Goal: Contribute content

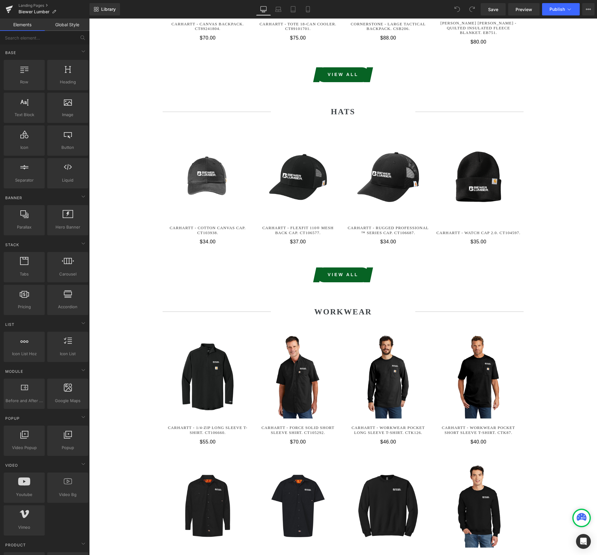
scroll to position [1531, 0]
click at [371, 307] on b "Workwear" at bounding box center [343, 311] width 58 height 9
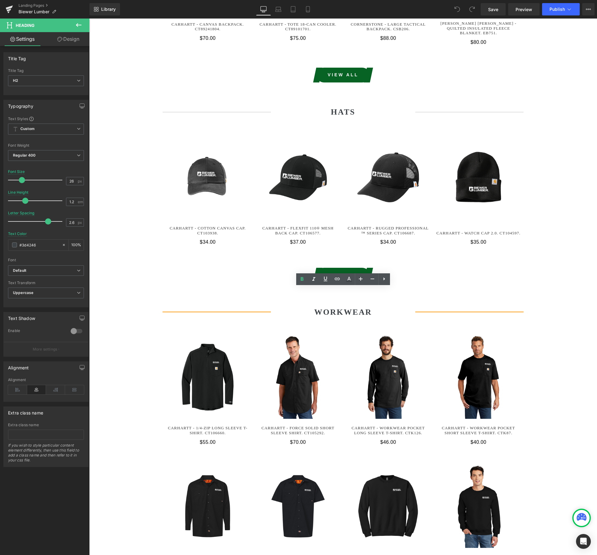
click at [368, 307] on b "Workwear" at bounding box center [343, 311] width 58 height 9
click at [370, 307] on b "Workwear" at bounding box center [343, 311] width 58 height 9
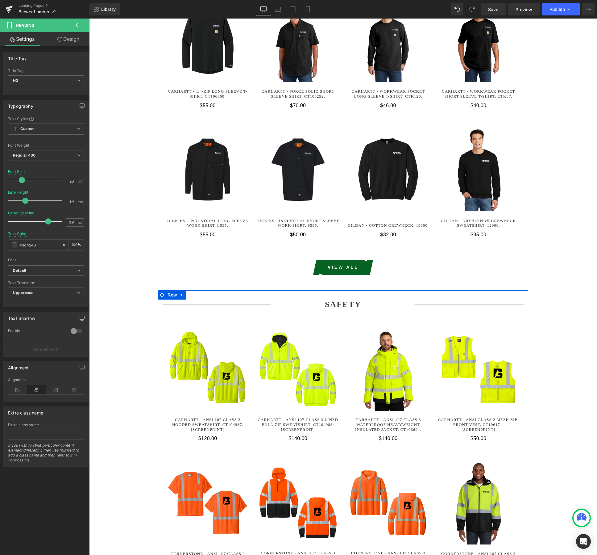
scroll to position [1866, 0]
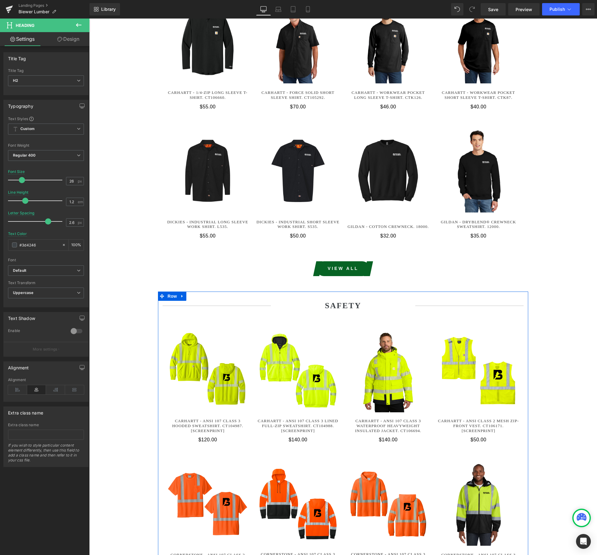
click at [359, 301] on div "Safety Heading" at bounding box center [343, 306] width 361 height 10
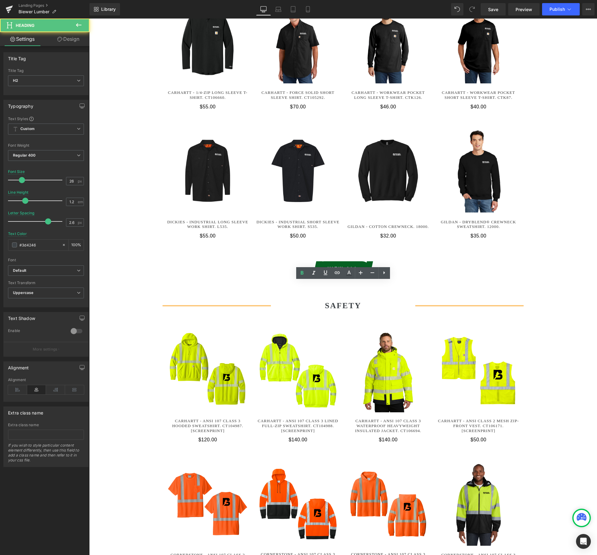
click at [358, 301] on b "Safety" at bounding box center [343, 305] width 36 height 9
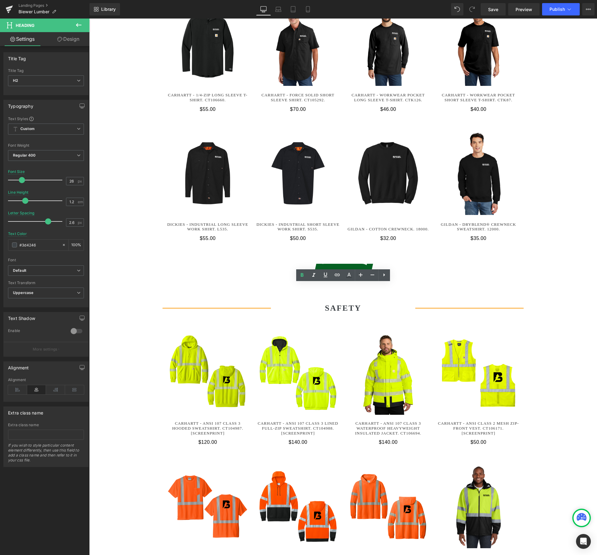
scroll to position [1862, 0]
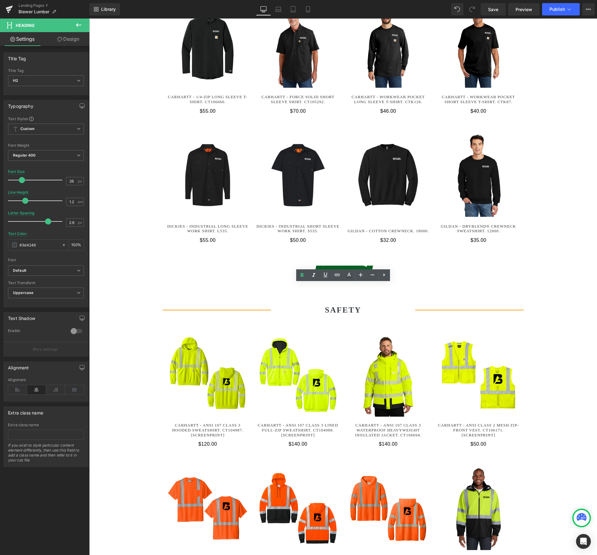
click at [360, 305] on b "Safety" at bounding box center [343, 309] width 36 height 9
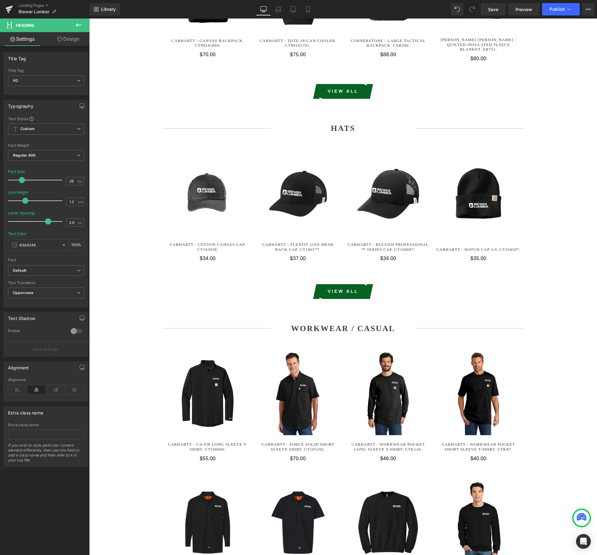
scroll to position [1477, 0]
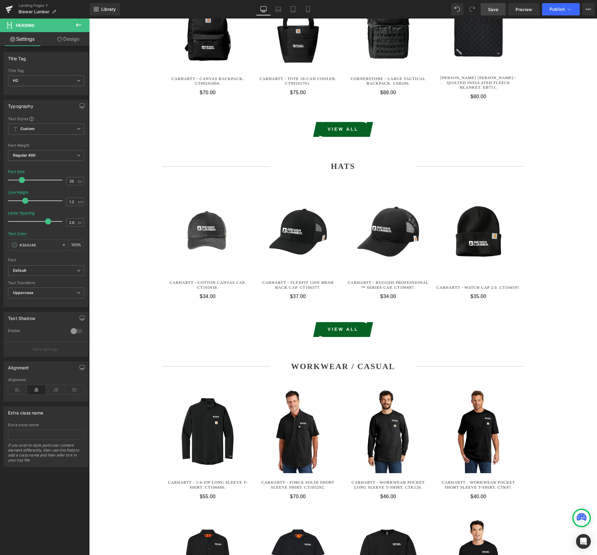
click at [503, 12] on link "Save" at bounding box center [493, 9] width 25 height 12
click at [560, 7] on span "Publish" at bounding box center [557, 9] width 15 height 5
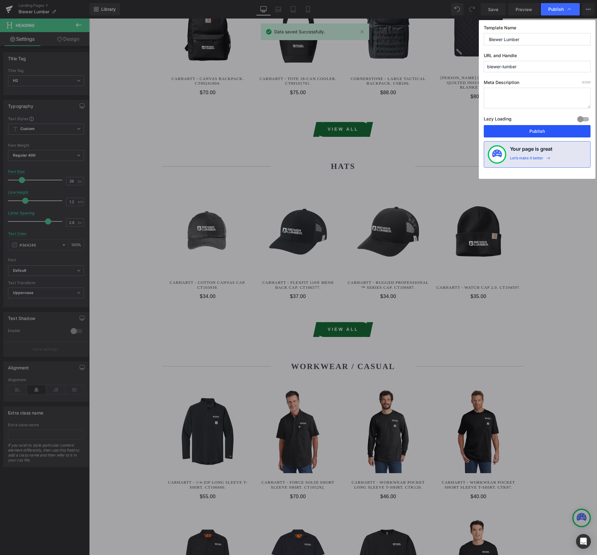
click at [547, 131] on button "Publish" at bounding box center [537, 131] width 107 height 12
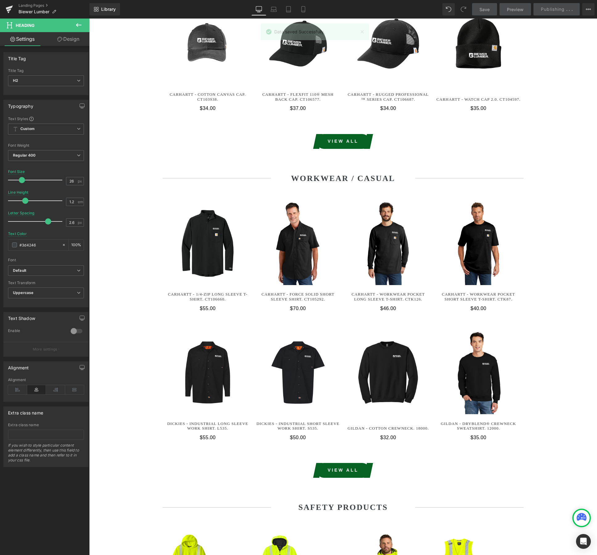
scroll to position [1776, 0]
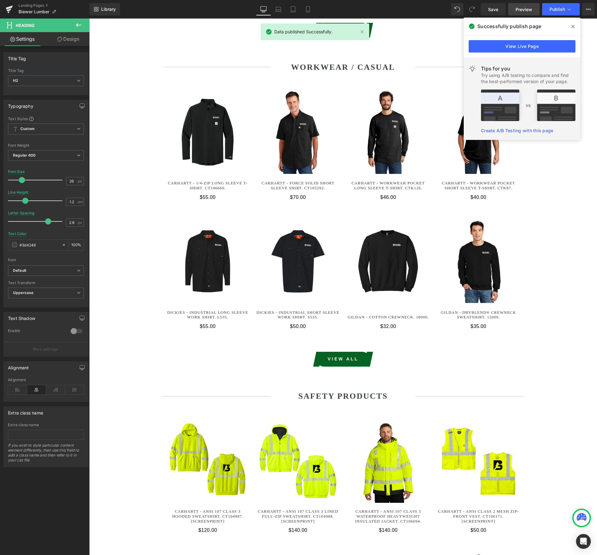
click at [525, 6] on span "Preview" at bounding box center [524, 9] width 17 height 6
